Goal: Task Accomplishment & Management: Manage account settings

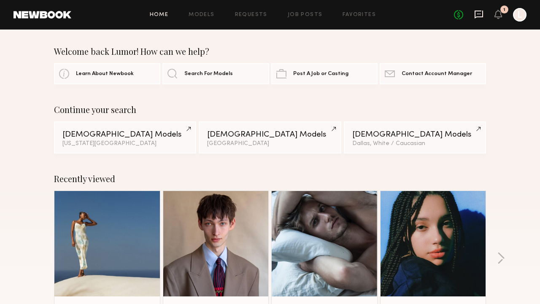
click at [478, 17] on icon at bounding box center [478, 14] width 9 height 9
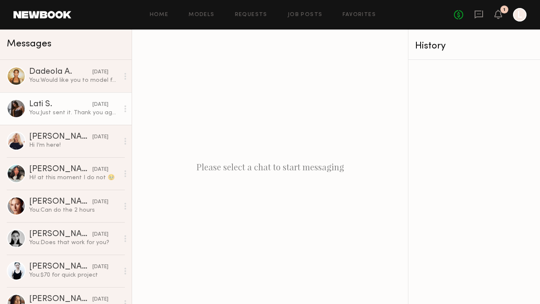
click at [80, 111] on div "You: Just sent it. Thank you again!" at bounding box center [74, 113] width 90 height 8
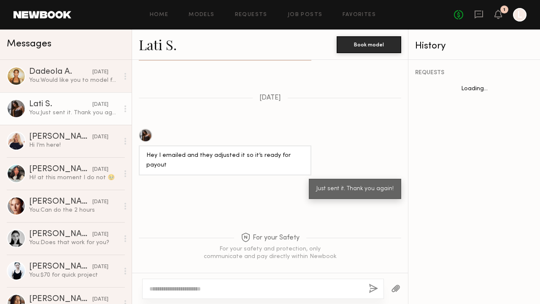
scroll to position [682, 0]
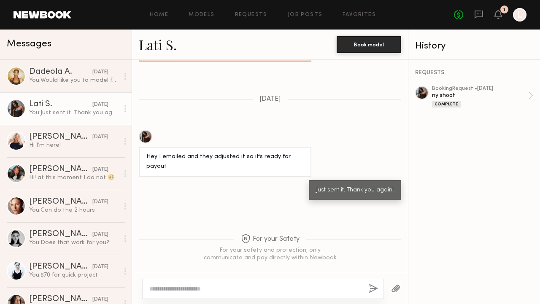
click at [160, 49] on link "Lati S." at bounding box center [158, 44] width 38 height 18
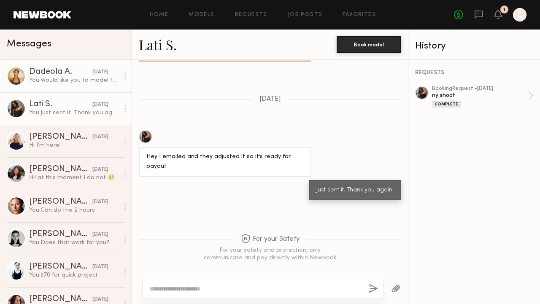
click at [63, 73] on div "Dadeola A." at bounding box center [60, 72] width 63 height 8
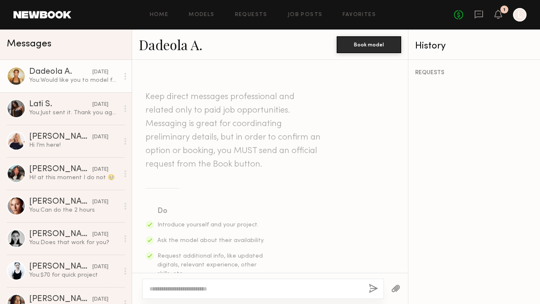
scroll to position [330, 0]
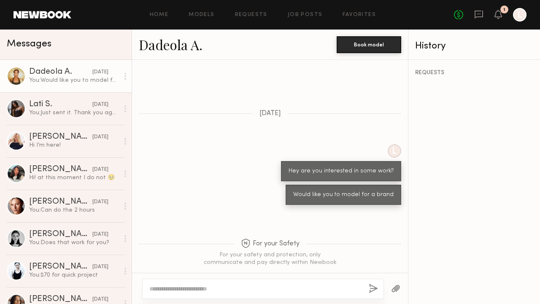
click at [161, 51] on link "Dadeola A." at bounding box center [171, 44] width 64 height 18
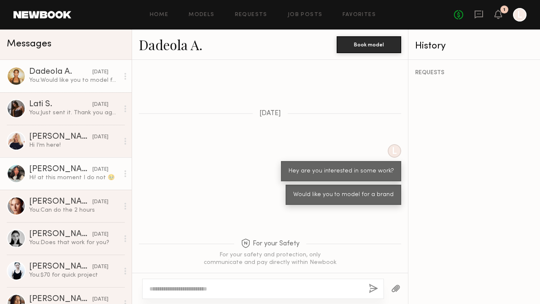
click at [78, 173] on div "Ryleigh M." at bounding box center [60, 169] width 63 height 8
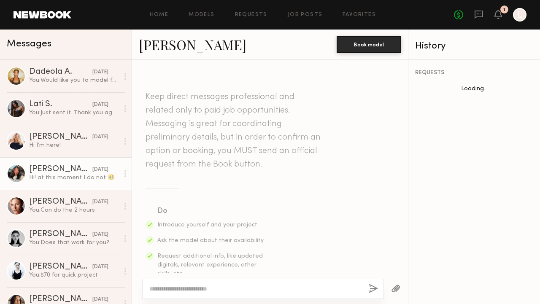
scroll to position [394, 0]
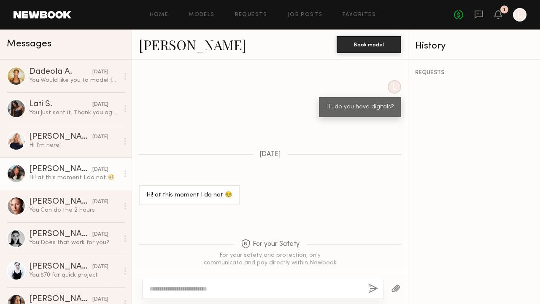
click at [148, 49] on link "Ryleigh M." at bounding box center [193, 44] width 108 height 18
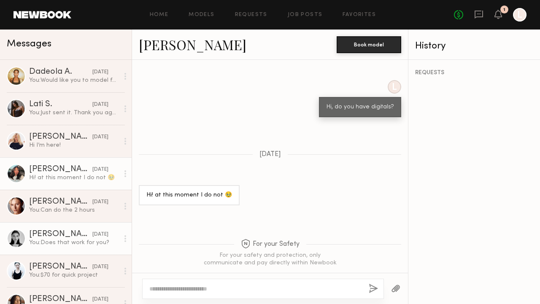
click at [77, 235] on div "Rachel F." at bounding box center [60, 234] width 63 height 8
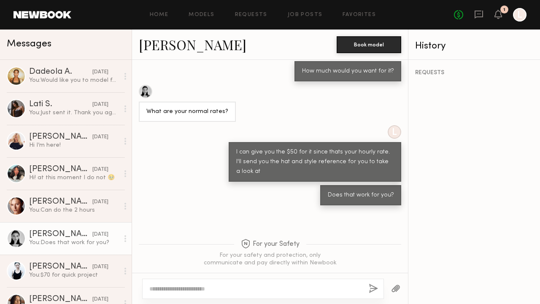
click at [183, 46] on link "Rachel F." at bounding box center [193, 44] width 108 height 18
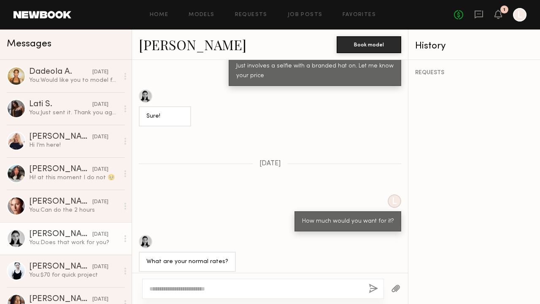
scroll to position [595, 0]
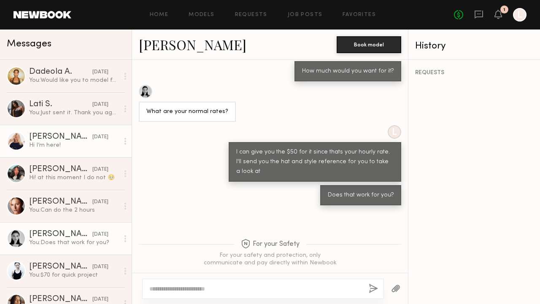
click at [76, 149] on div "Hi I’m here!" at bounding box center [74, 145] width 90 height 8
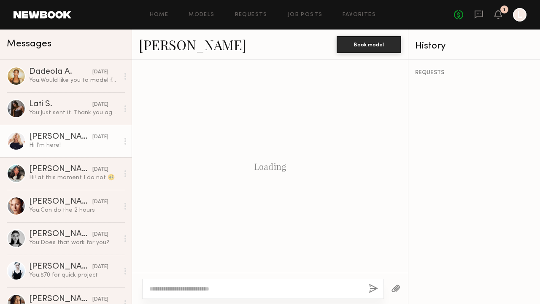
scroll to position [732, 0]
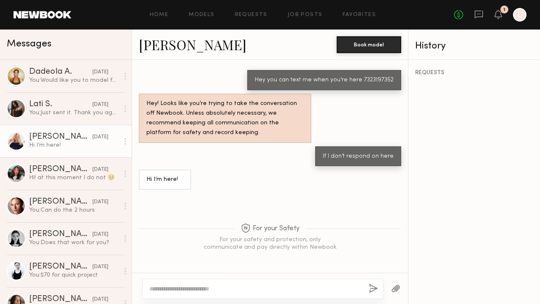
click at [196, 46] on link "Caroline B." at bounding box center [193, 44] width 108 height 18
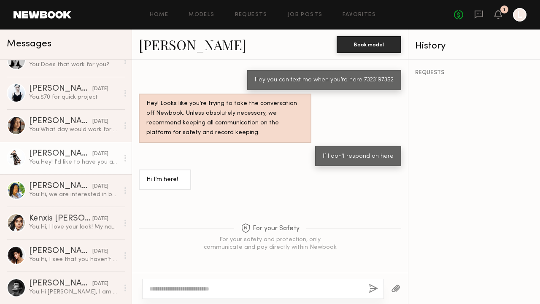
scroll to position [0, 0]
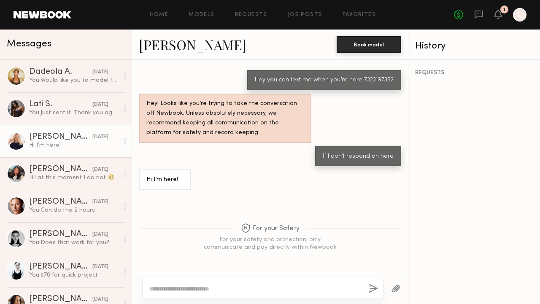
click at [17, 13] on link at bounding box center [43, 15] width 58 height 8
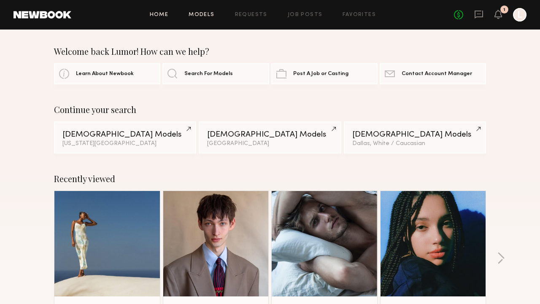
click at [192, 15] on link "Models" at bounding box center [202, 14] width 26 height 5
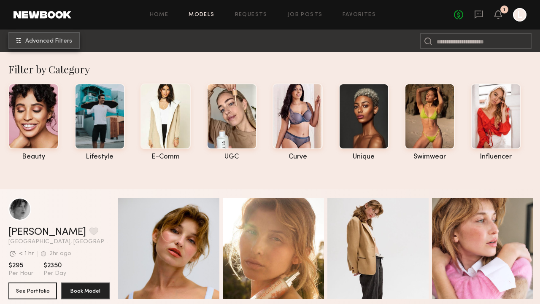
click at [45, 35] on button "Advanced Filters" at bounding box center [43, 40] width 71 height 17
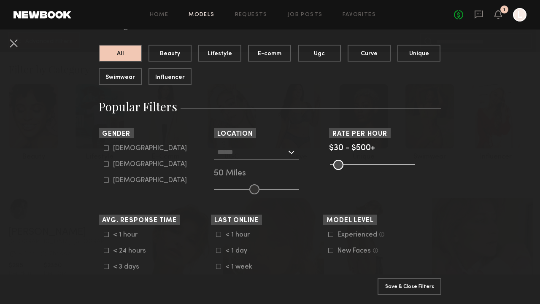
scroll to position [83, 0]
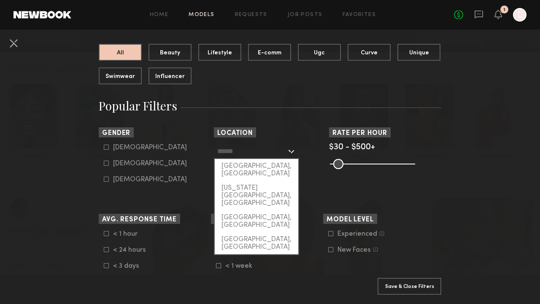
click at [246, 154] on input "text" at bounding box center [251, 151] width 69 height 14
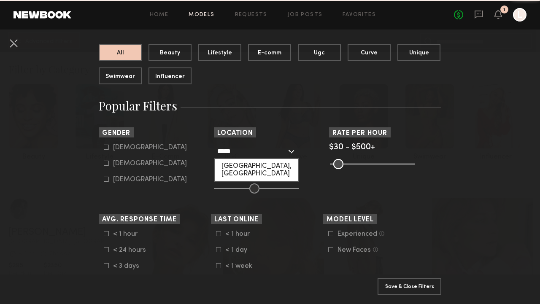
click at [238, 168] on div "Dallas, TX" at bounding box center [257, 170] width 84 height 22
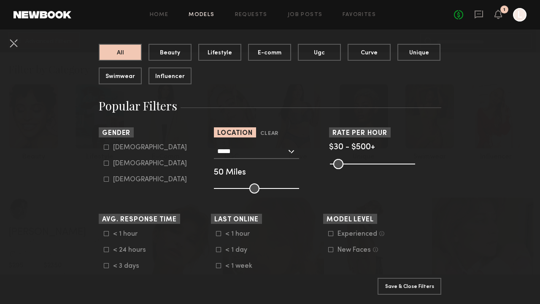
type input "**********"
click at [409, 290] on button "Apply 1 Filters & Close" at bounding box center [410, 286] width 64 height 17
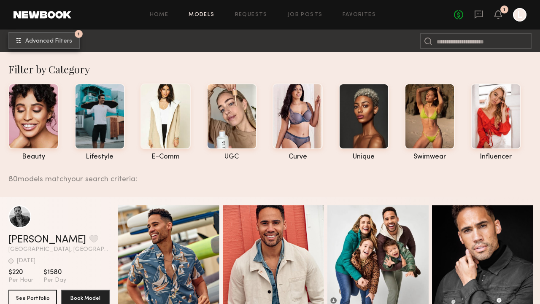
click at [66, 43] on span "Advanced Filters" at bounding box center [48, 41] width 47 height 6
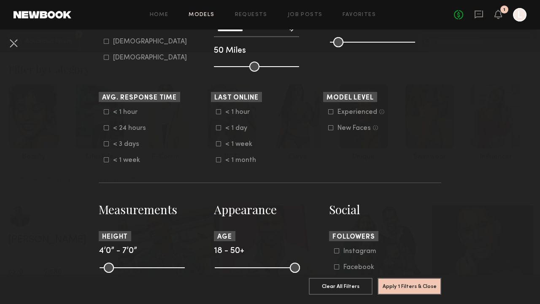
scroll to position [202, 0]
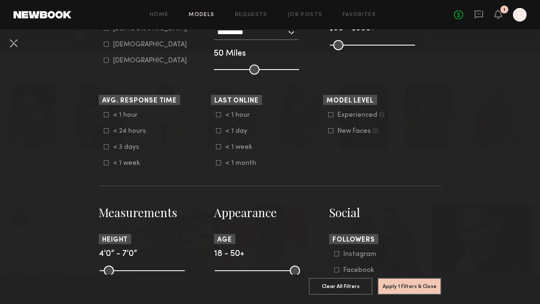
click at [217, 149] on icon at bounding box center [218, 146] width 5 height 5
click at [218, 133] on icon at bounding box center [218, 130] width 5 height 5
click at [218, 114] on icon at bounding box center [218, 114] width 5 height 5
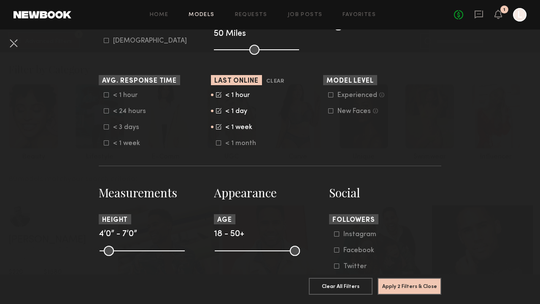
scroll to position [223, 0]
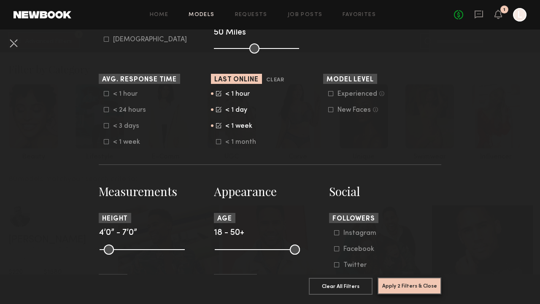
click at [400, 292] on button "Apply 2 Filters & Close" at bounding box center [410, 286] width 64 height 17
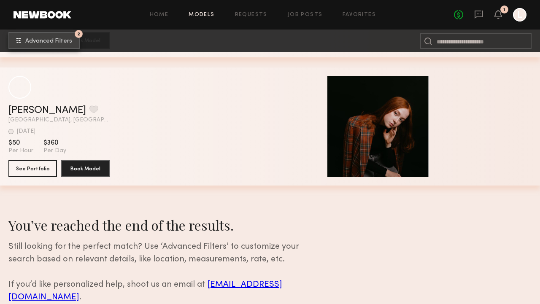
scroll to position [1155, 0]
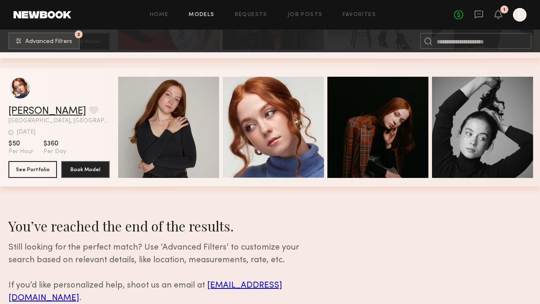
click at [51, 111] on link "[PERSON_NAME]" at bounding box center [47, 111] width 78 height 10
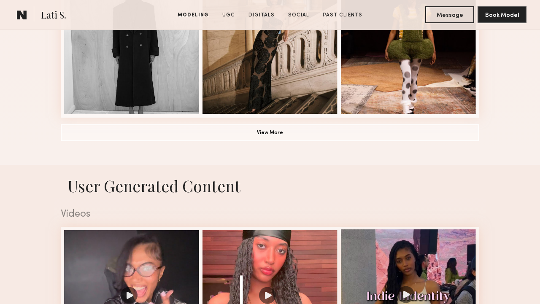
scroll to position [696, 0]
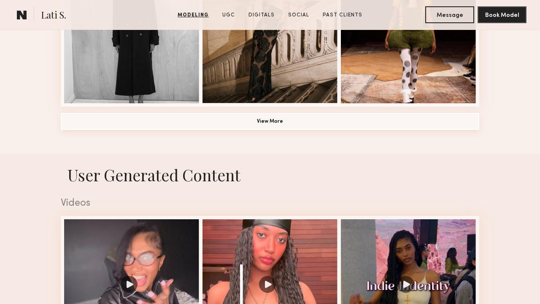
click at [425, 120] on button "View More" at bounding box center [270, 121] width 419 height 17
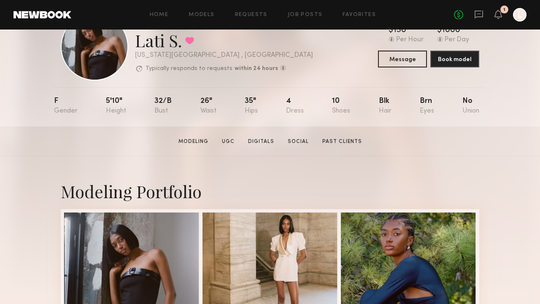
scroll to position [0, 0]
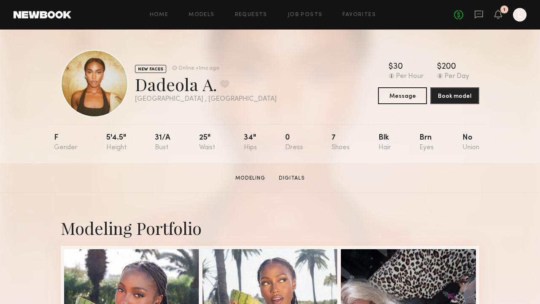
scroll to position [1, 0]
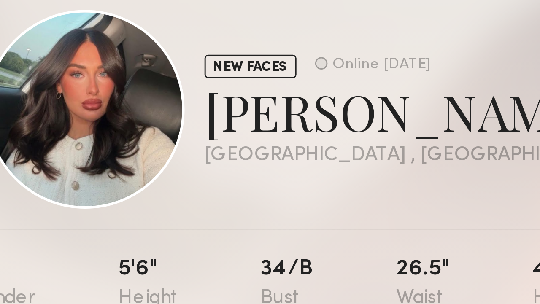
click at [142, 112] on div "NEW FACES Online 4d ago Ryleigh M. Favorited Dallas , TX Online 4d ago" at bounding box center [171, 84] width 220 height 68
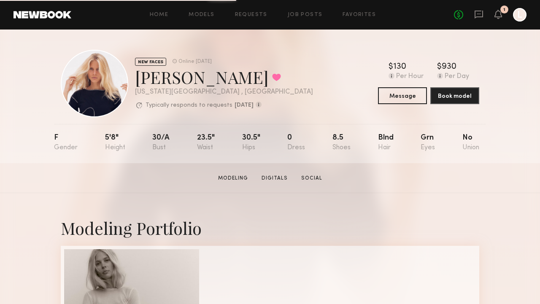
click at [512, 176] on section "Caroline B. Modeling Digitals Social Message Book Model" at bounding box center [270, 178] width 540 height 30
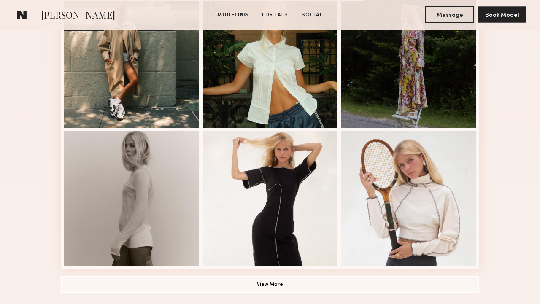
scroll to position [642, 0]
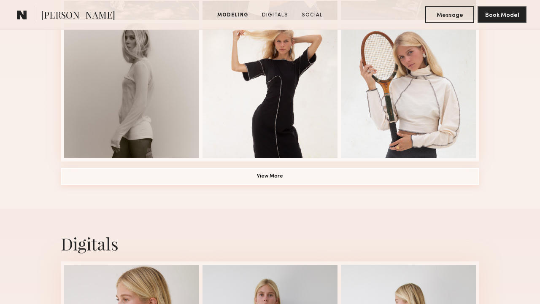
click at [459, 179] on button "View More" at bounding box center [270, 176] width 419 height 17
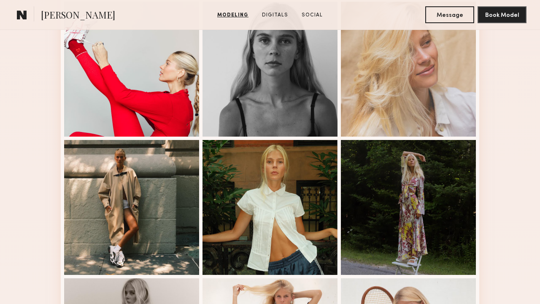
scroll to position [388, 0]
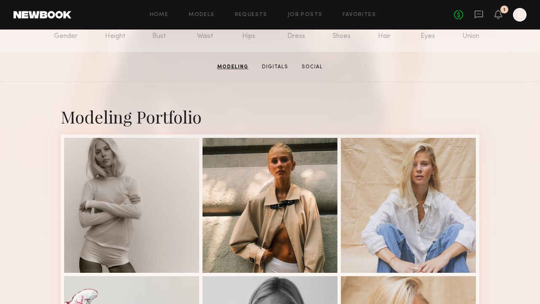
scroll to position [0, 0]
